Goal: Task Accomplishment & Management: Manage account settings

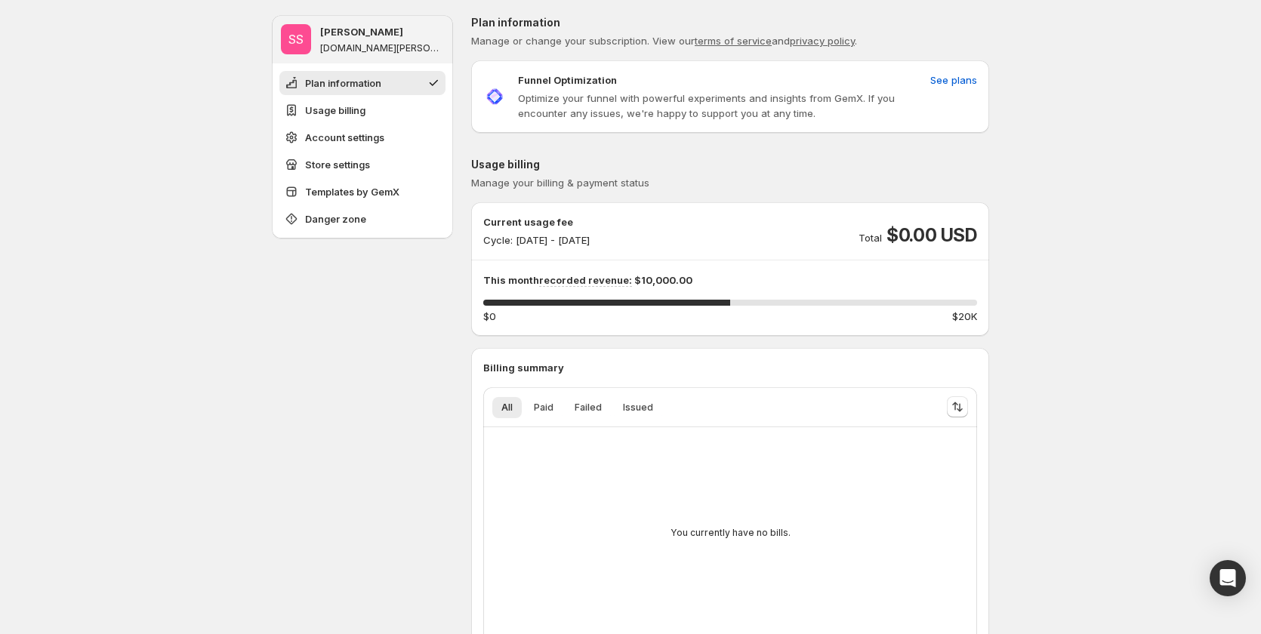
click at [538, 242] on p "Cycle: Oct 23, 2025 - Oct 31, 2025" at bounding box center [536, 240] width 106 height 15
click at [702, 230] on div "Current usage fee Cycle: Oct 23, 2025 - Oct 31, 2025 Total $0.00 USD" at bounding box center [730, 230] width 494 height 33
click at [953, 74] on span "See plans" at bounding box center [953, 79] width 47 height 15
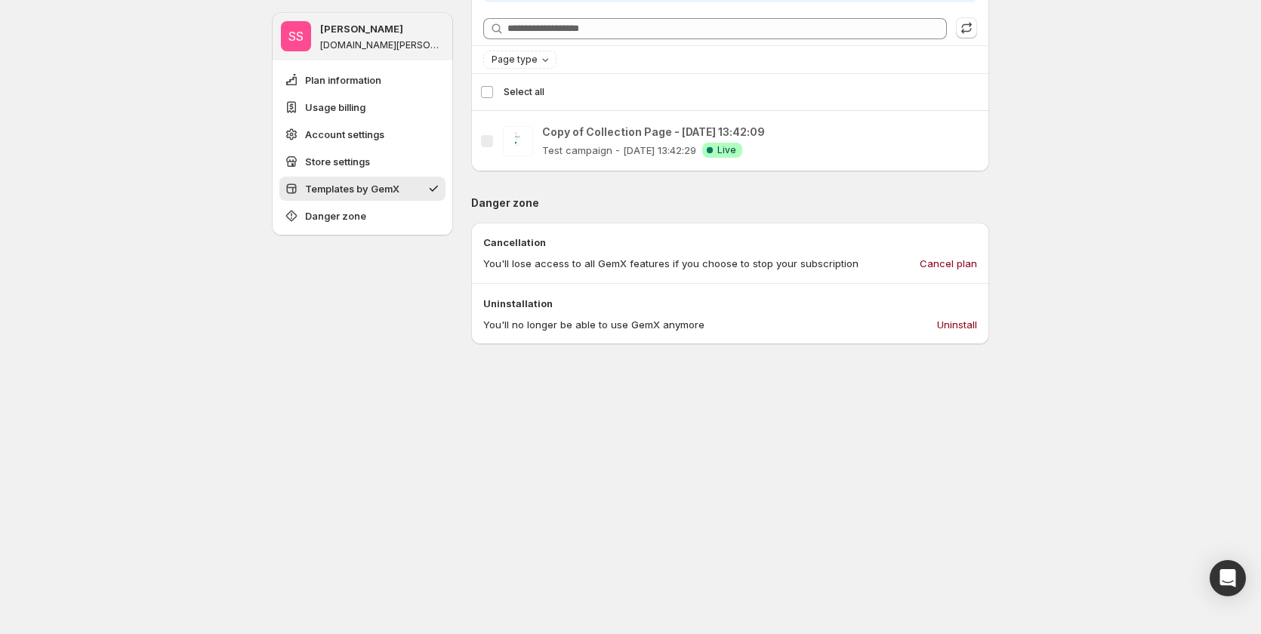
scroll to position [1283, 0]
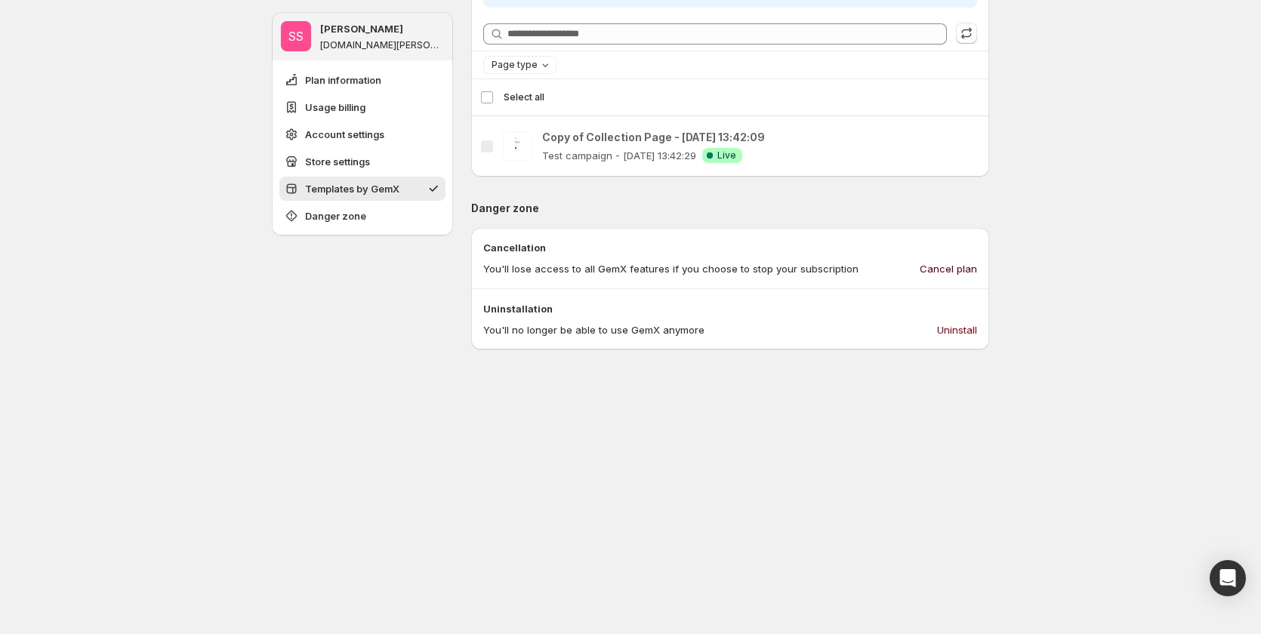
click at [949, 263] on span "Cancel plan" at bounding box center [948, 268] width 57 height 15
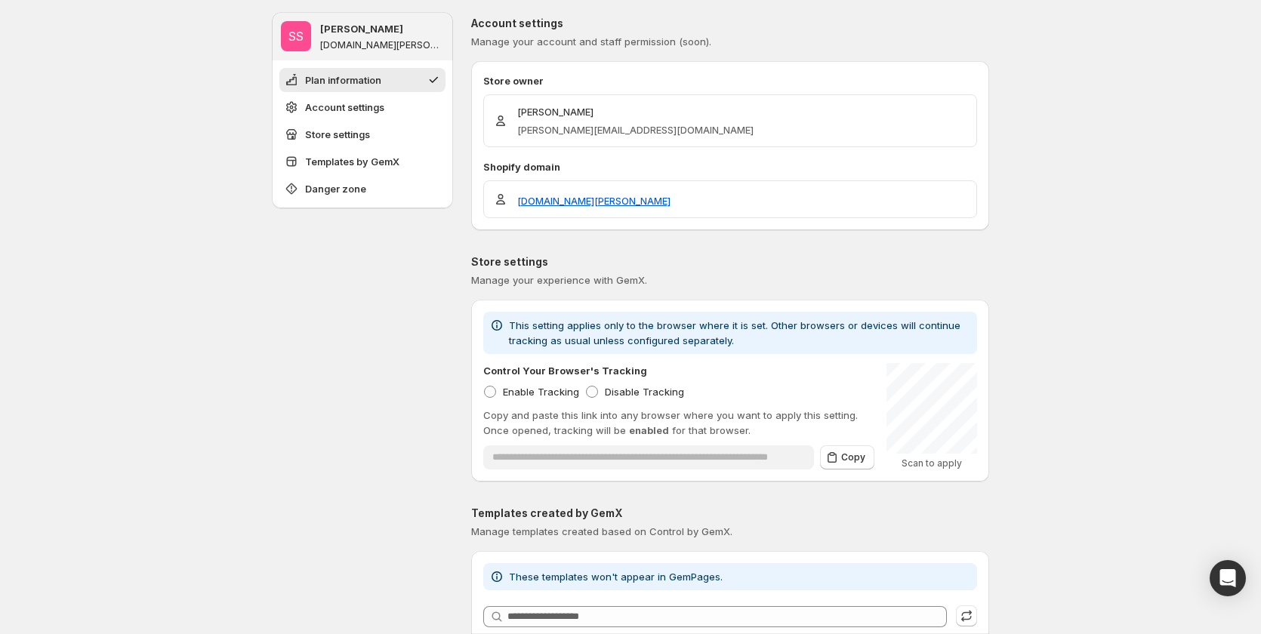
scroll to position [0, 0]
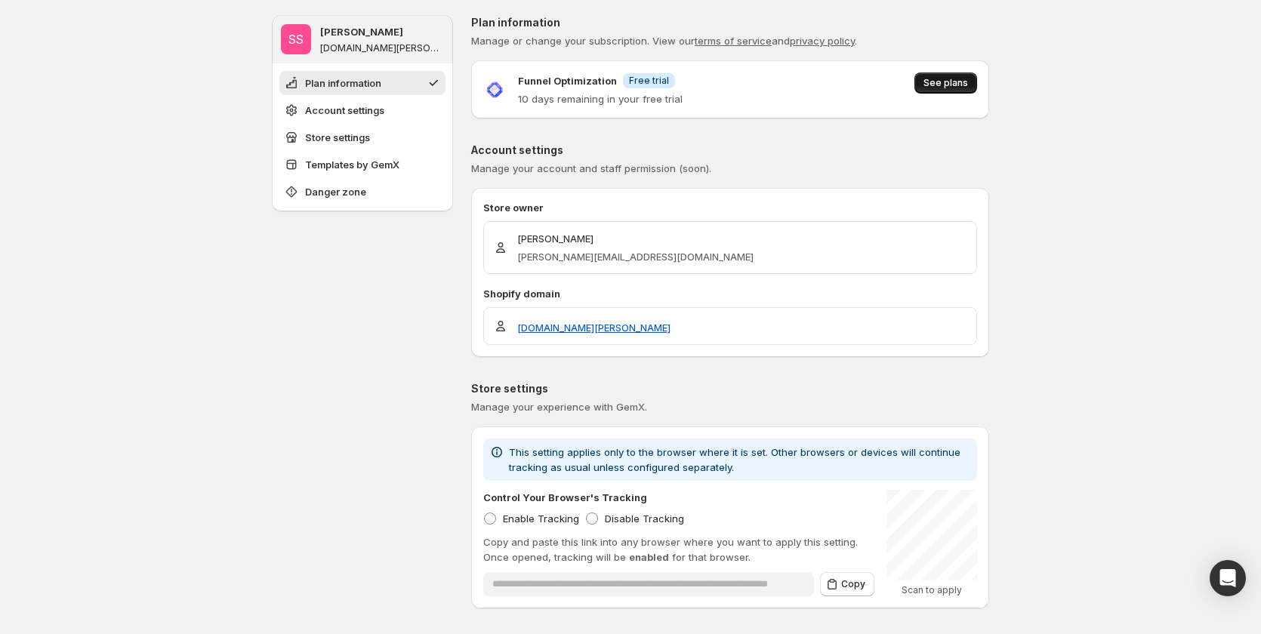
click at [957, 79] on span "See plans" at bounding box center [945, 83] width 45 height 12
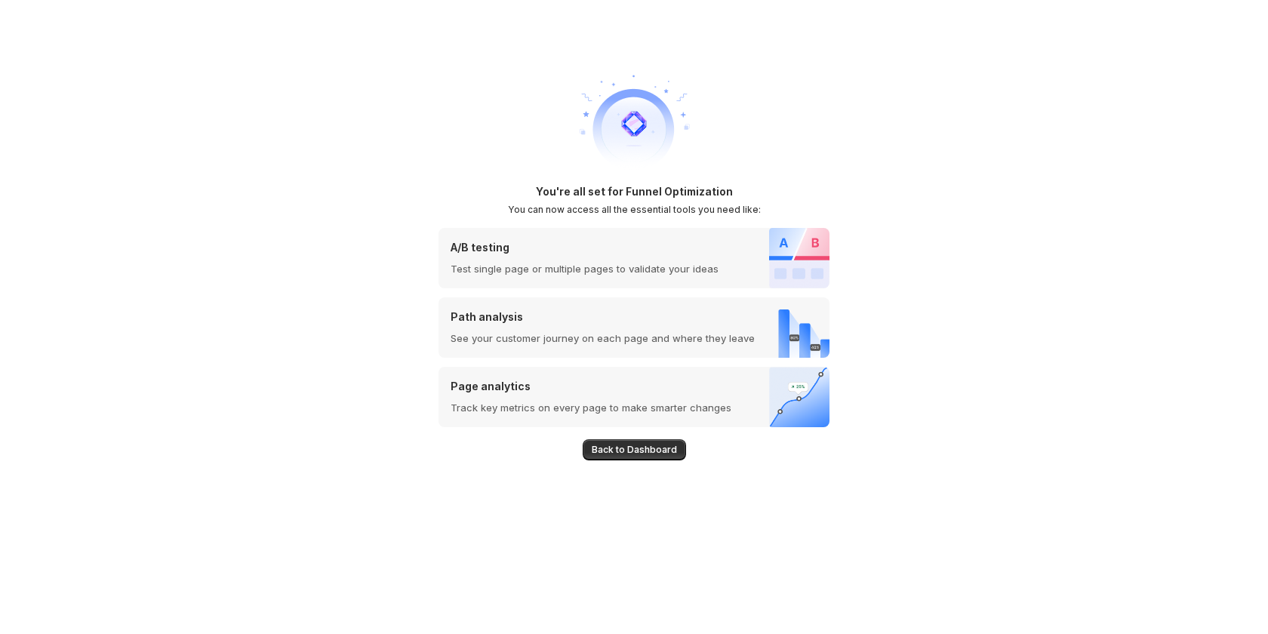
click at [629, 445] on span "Back to Dashboard" at bounding box center [634, 450] width 85 height 12
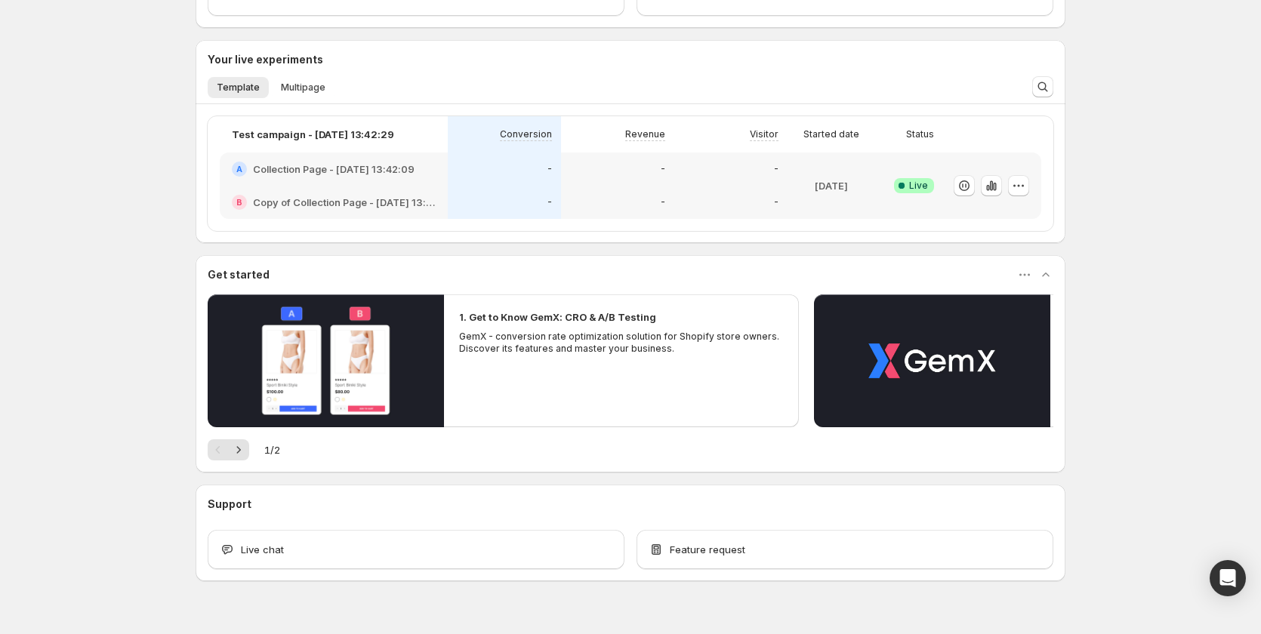
scroll to position [436, 0]
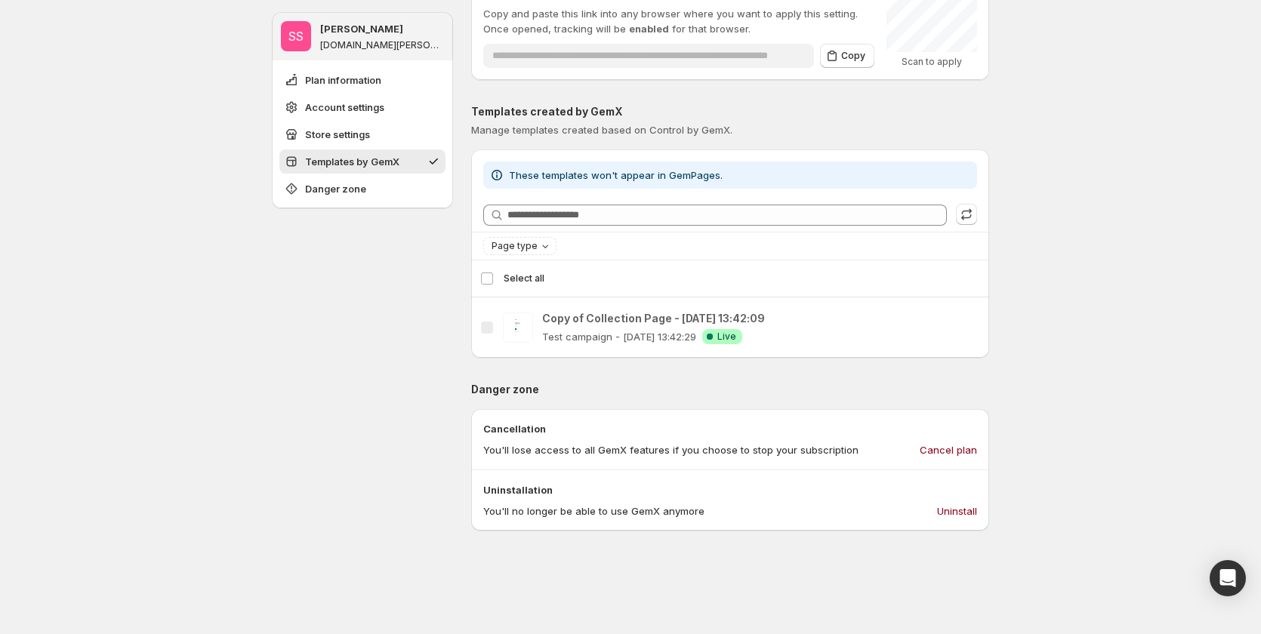
scroll to position [604, 0]
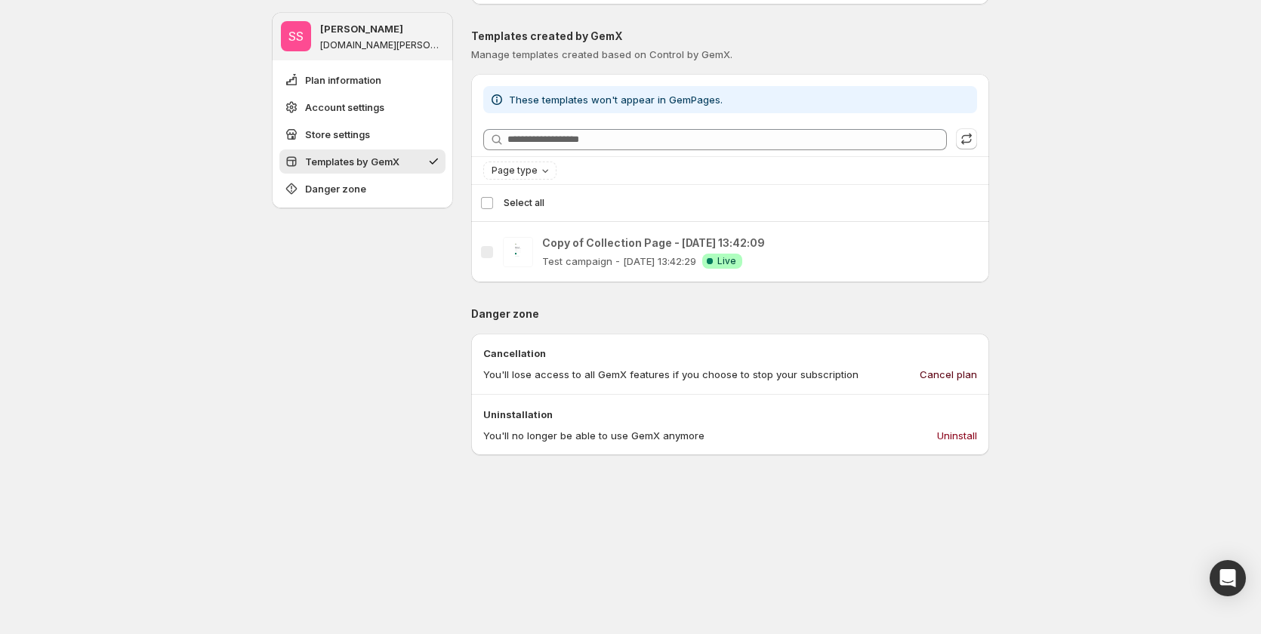
click at [953, 373] on span "Cancel plan" at bounding box center [948, 374] width 57 height 15
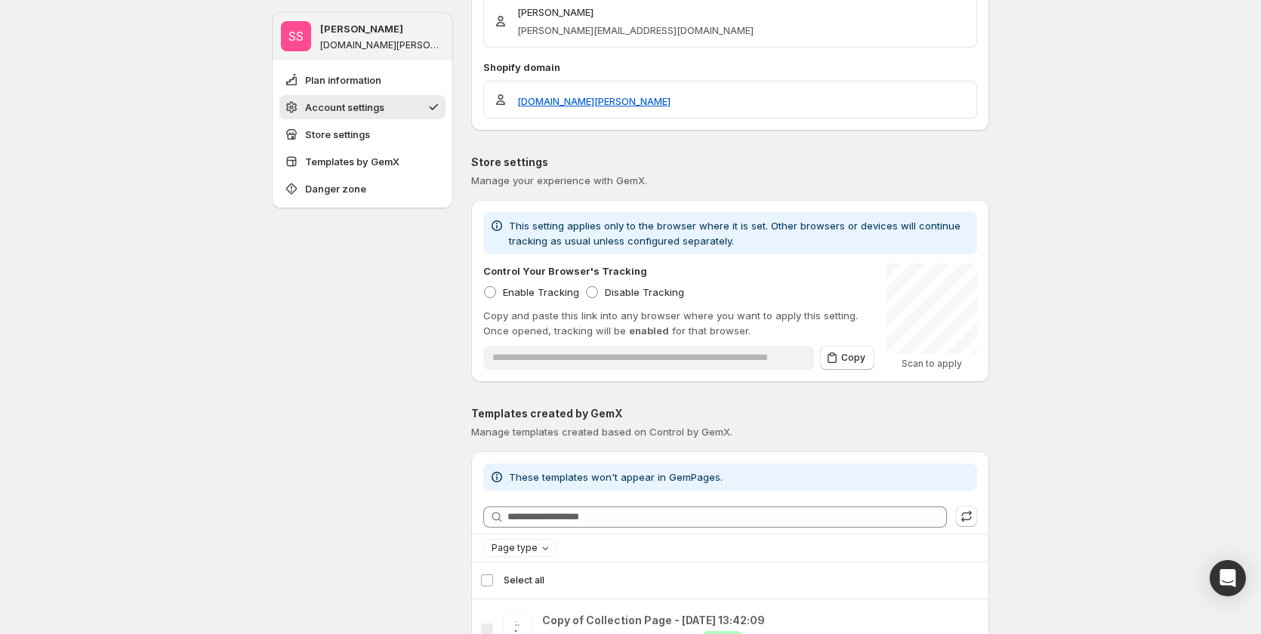
scroll to position [0, 0]
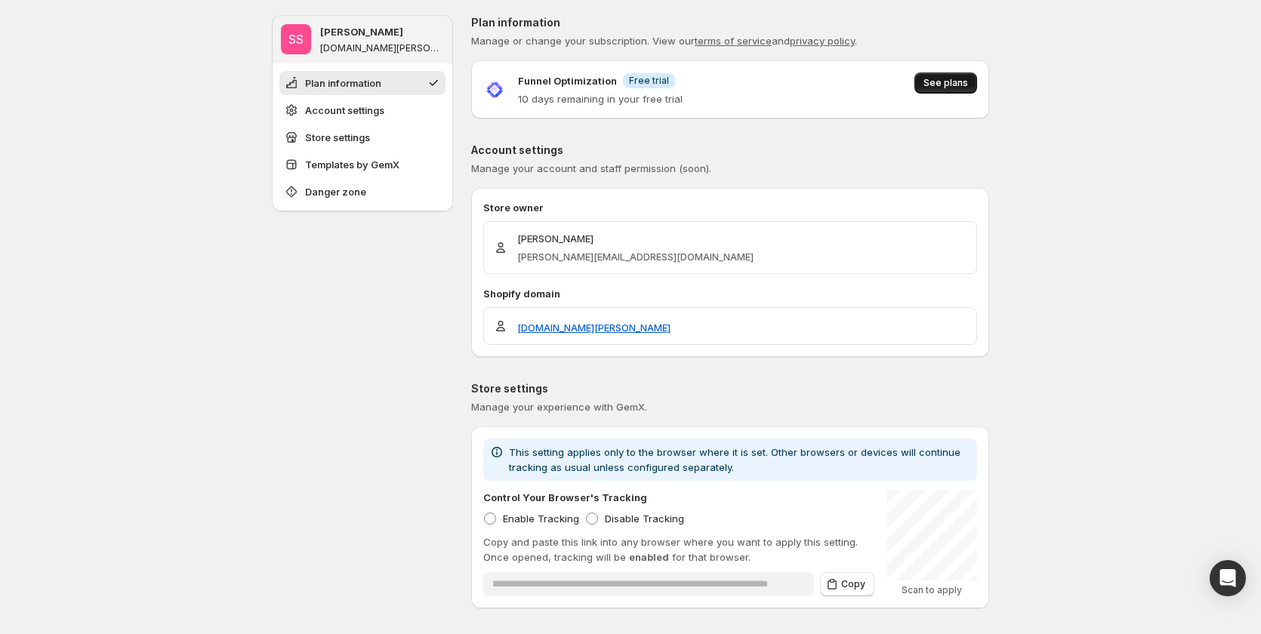
click at [947, 79] on span "See plans" at bounding box center [945, 83] width 45 height 12
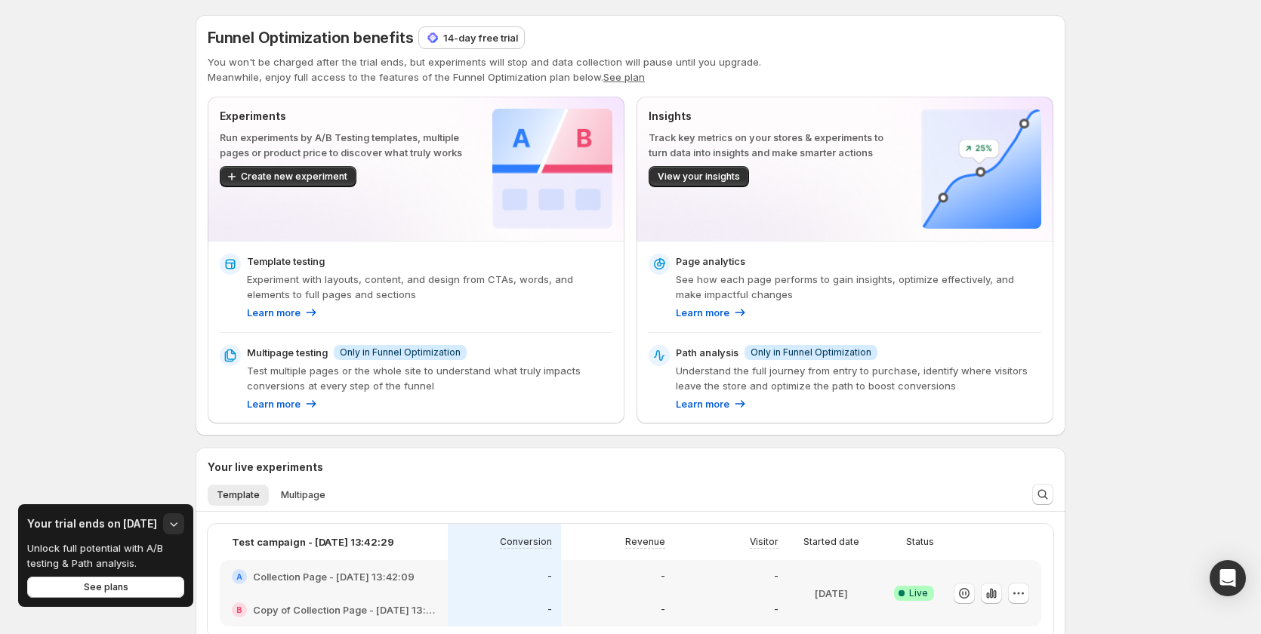
click at [464, 40] on p "14-day free trial" at bounding box center [480, 37] width 75 height 15
